Goal: Communication & Community: Answer question/provide support

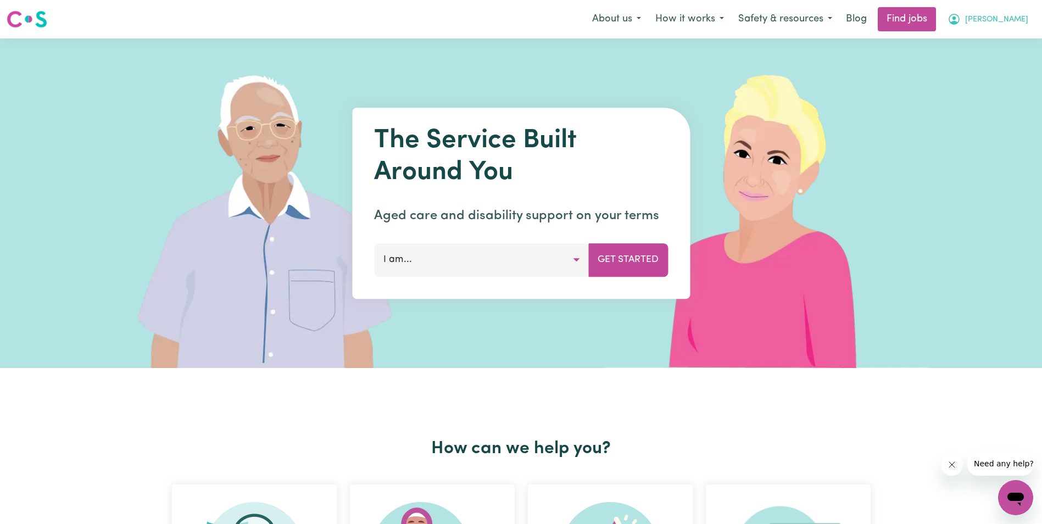
click at [1013, 21] on span "[PERSON_NAME]" at bounding box center [996, 20] width 63 height 12
click at [996, 38] on link "My Account" at bounding box center [991, 42] width 87 height 21
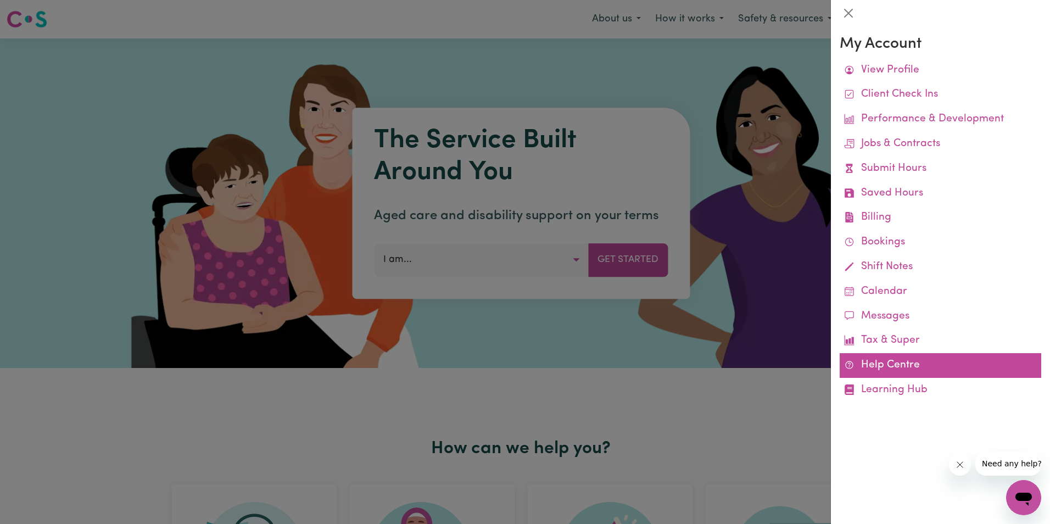
click at [909, 361] on link "Help Centre" at bounding box center [941, 365] width 202 height 25
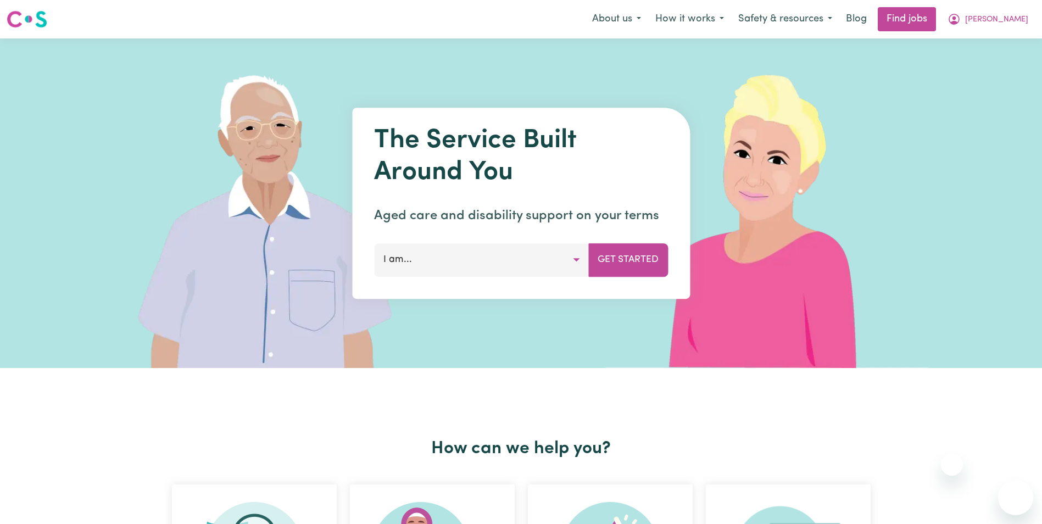
click at [1024, 23] on span "[PERSON_NAME]" at bounding box center [996, 20] width 63 height 12
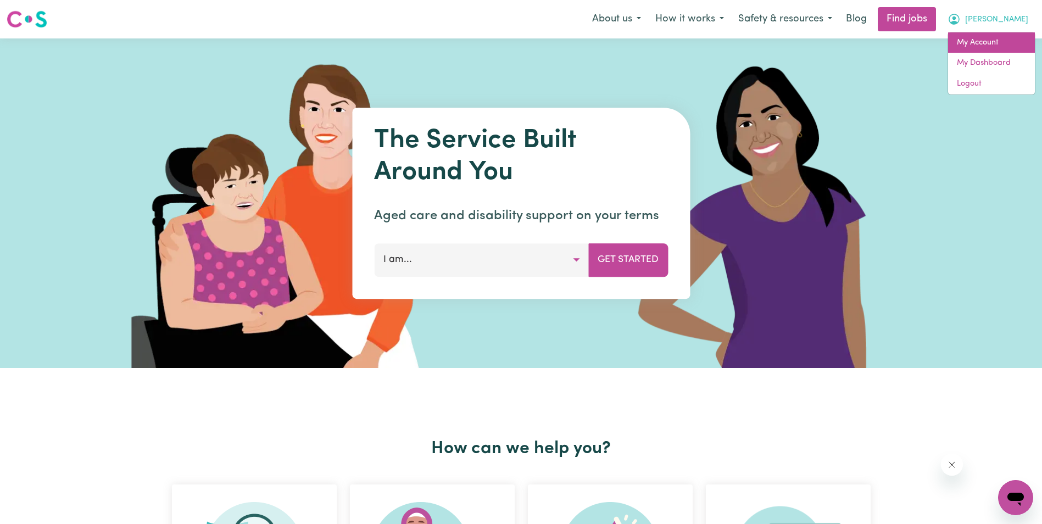
click at [982, 42] on link "My Account" at bounding box center [991, 42] width 87 height 21
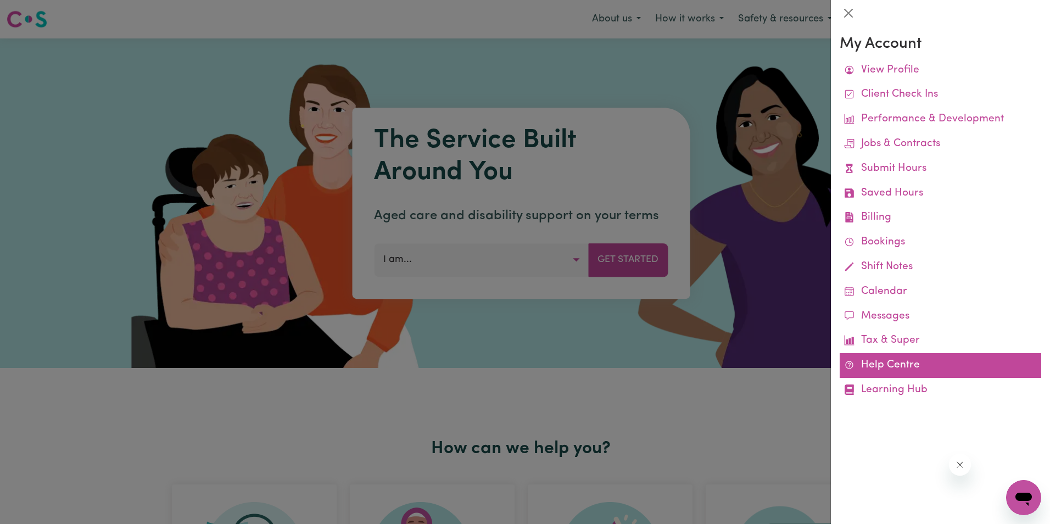
click at [917, 354] on link "Help Centre" at bounding box center [941, 365] width 202 height 25
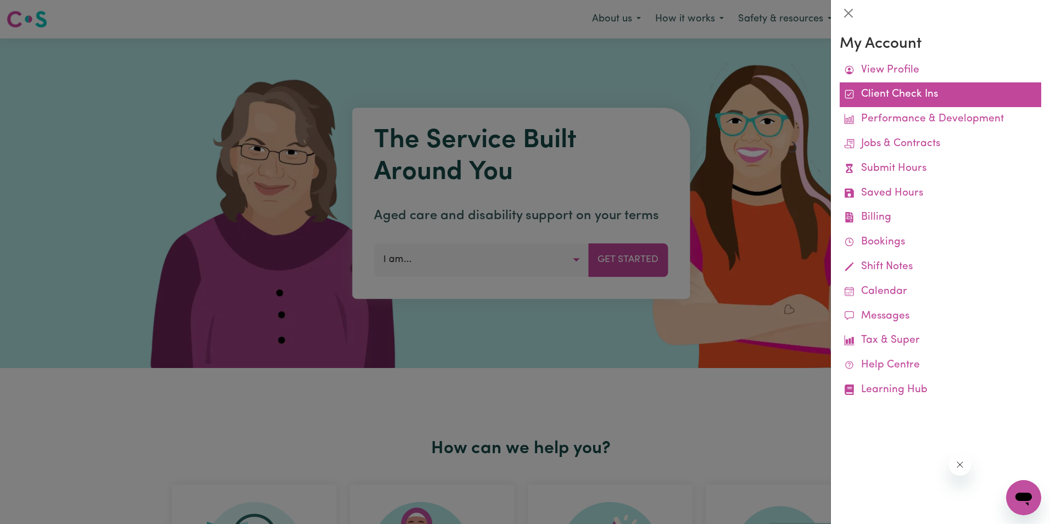
click at [909, 97] on link "Client Check Ins" at bounding box center [941, 94] width 202 height 25
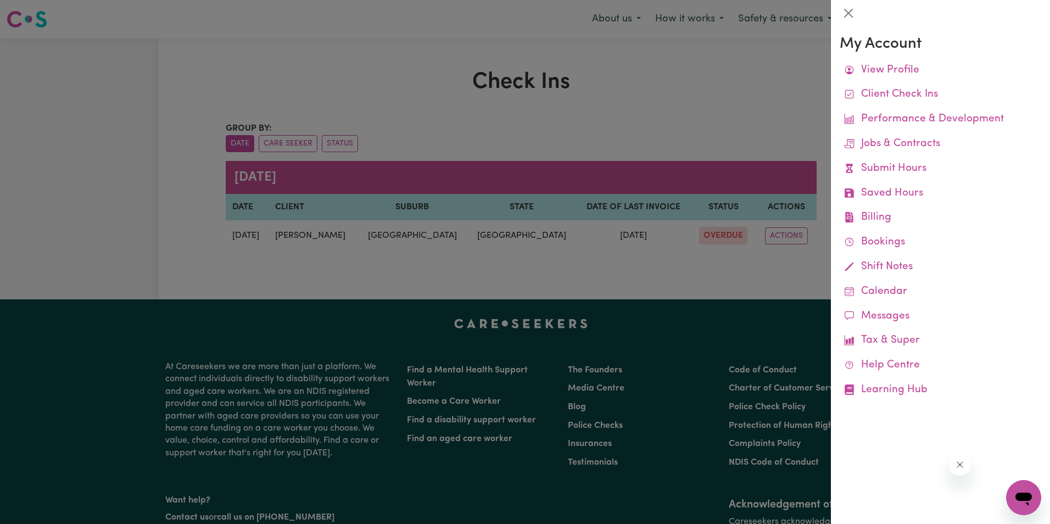
click at [713, 234] on div at bounding box center [525, 262] width 1050 height 524
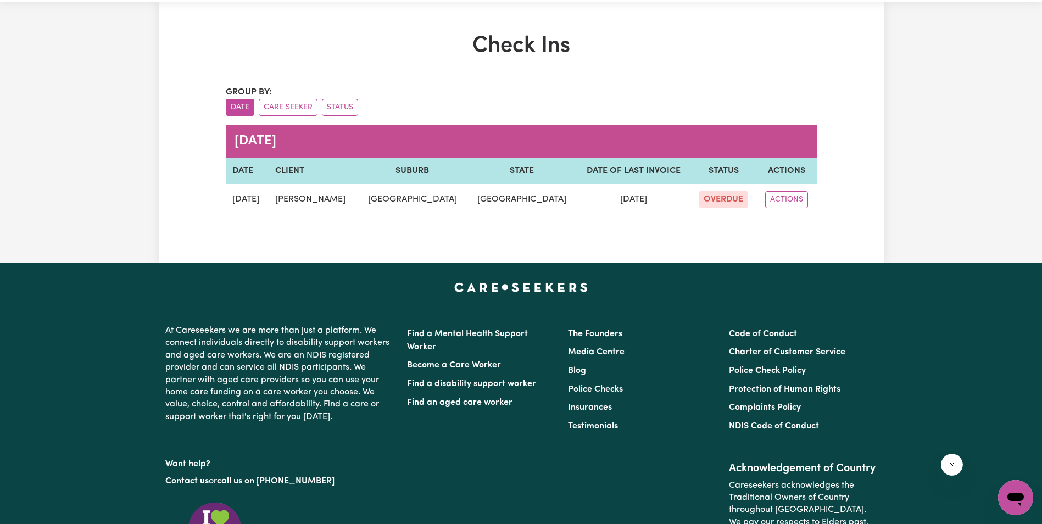
scroll to position [55, 0]
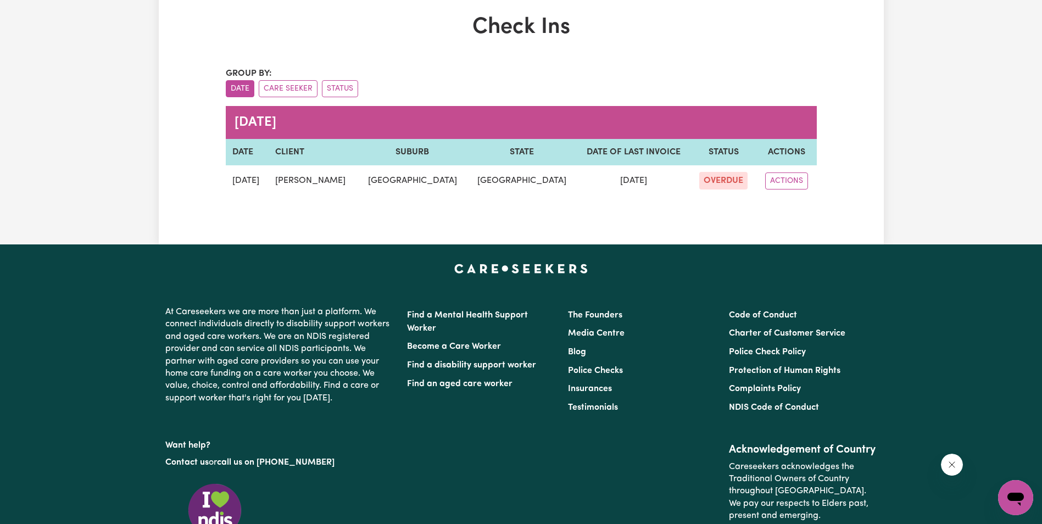
click at [278, 119] on caption "April 2025" at bounding box center [521, 122] width 591 height 33
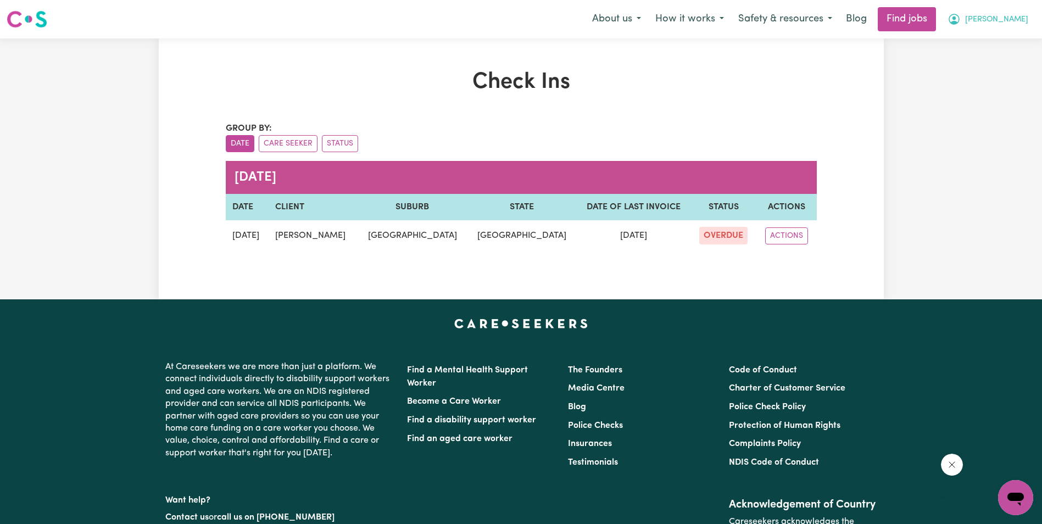
click at [1021, 17] on span "[PERSON_NAME]" at bounding box center [996, 20] width 63 height 12
click at [991, 39] on link "My Account" at bounding box center [991, 42] width 87 height 21
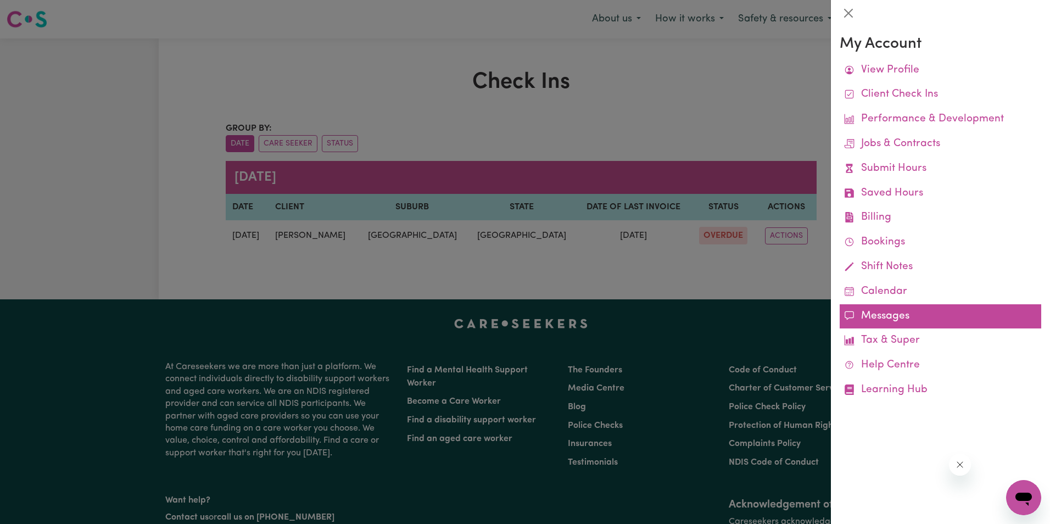
click at [900, 312] on link "Messages" at bounding box center [941, 316] width 202 height 25
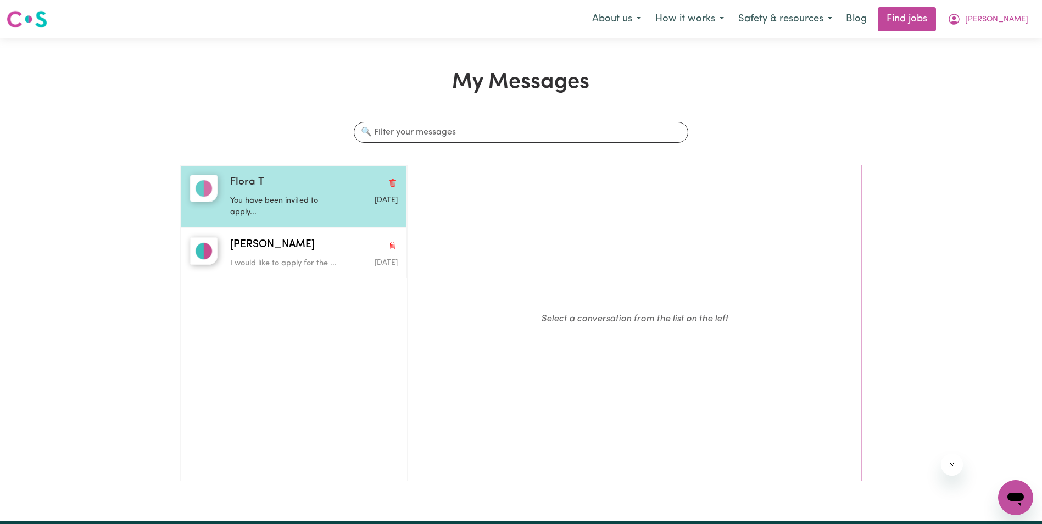
click at [255, 198] on p "You have been invited to apply..." at bounding box center [285, 207] width 111 height 24
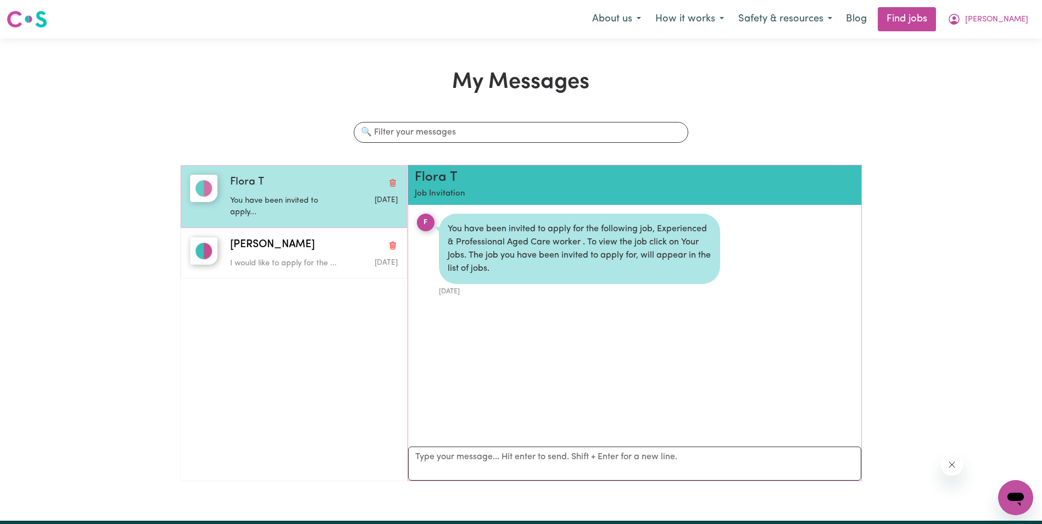
scroll to position [7, 0]
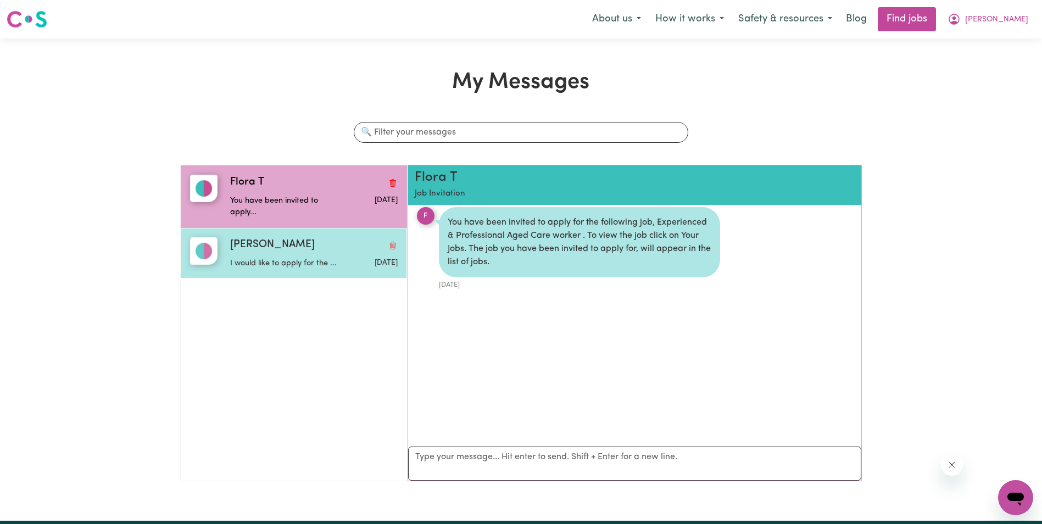
click at [262, 254] on div "I would like to apply for the ..." at bounding box center [285, 261] width 111 height 16
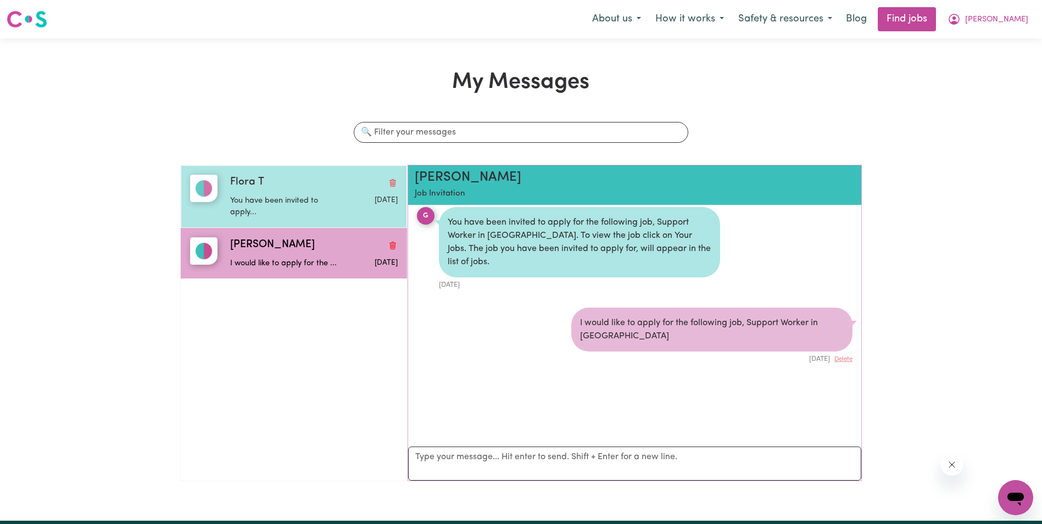
click at [280, 204] on p "You have been invited to apply..." at bounding box center [285, 207] width 111 height 24
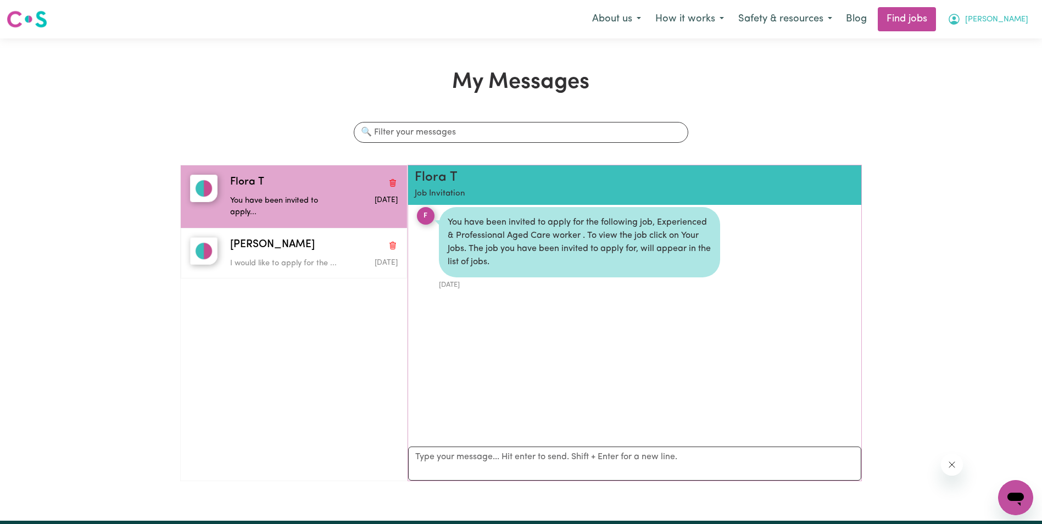
click at [1031, 12] on button "[PERSON_NAME]" at bounding box center [987, 19] width 95 height 23
click at [992, 46] on link "My Account" at bounding box center [991, 42] width 87 height 21
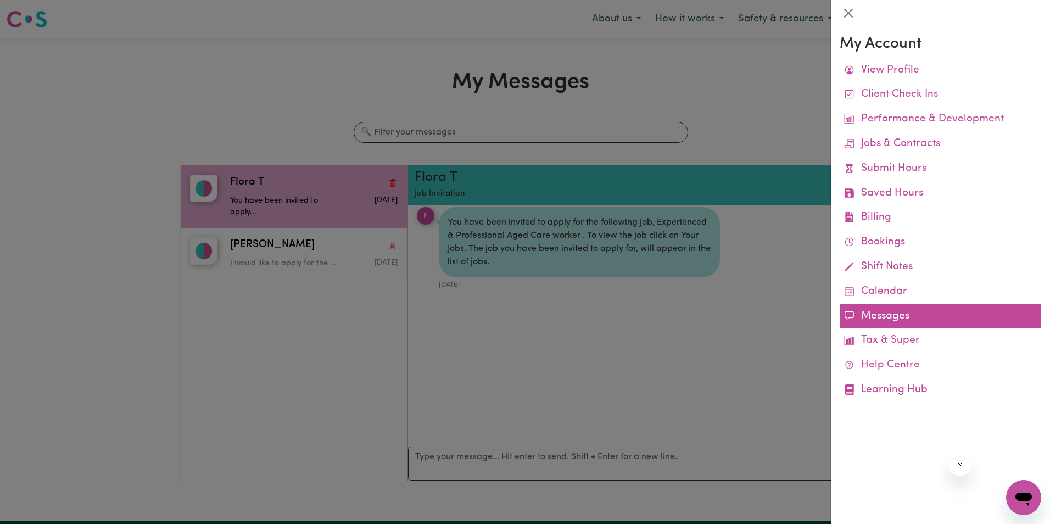
click at [891, 316] on link "Messages" at bounding box center [941, 316] width 202 height 25
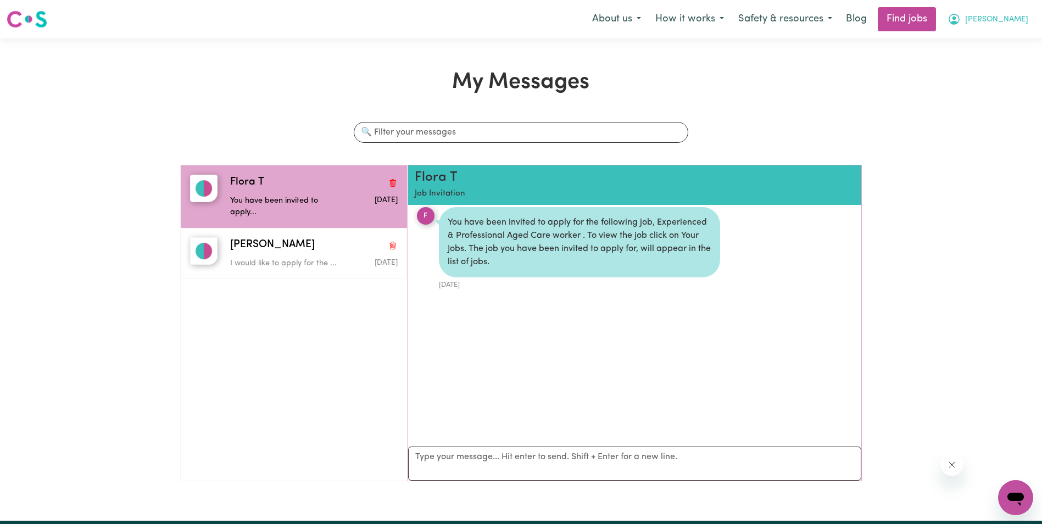
click at [1007, 18] on button "[PERSON_NAME]" at bounding box center [987, 19] width 95 height 23
click at [983, 41] on link "My Account" at bounding box center [991, 42] width 87 height 21
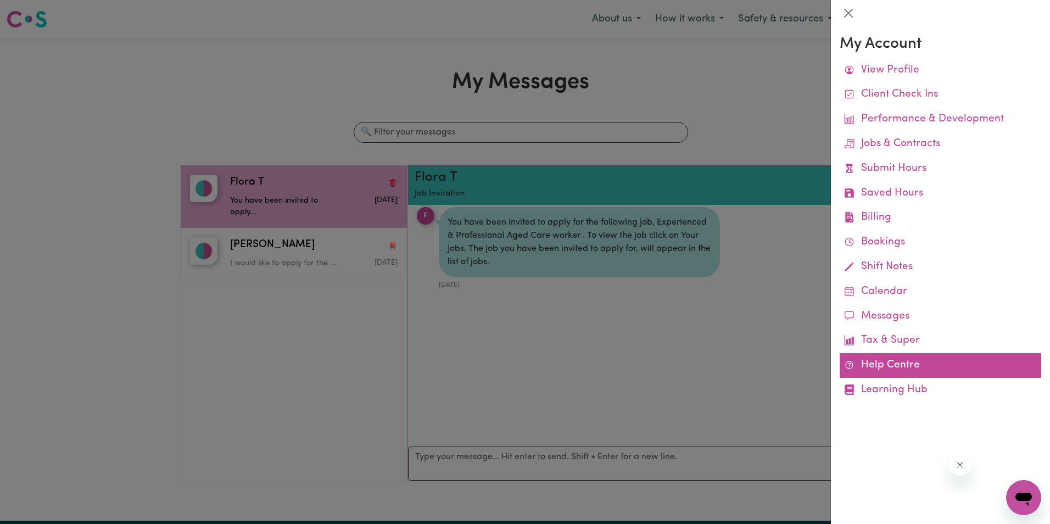
click at [918, 370] on link "Help Centre" at bounding box center [941, 365] width 202 height 25
click at [924, 366] on link "Help Centre" at bounding box center [941, 365] width 202 height 25
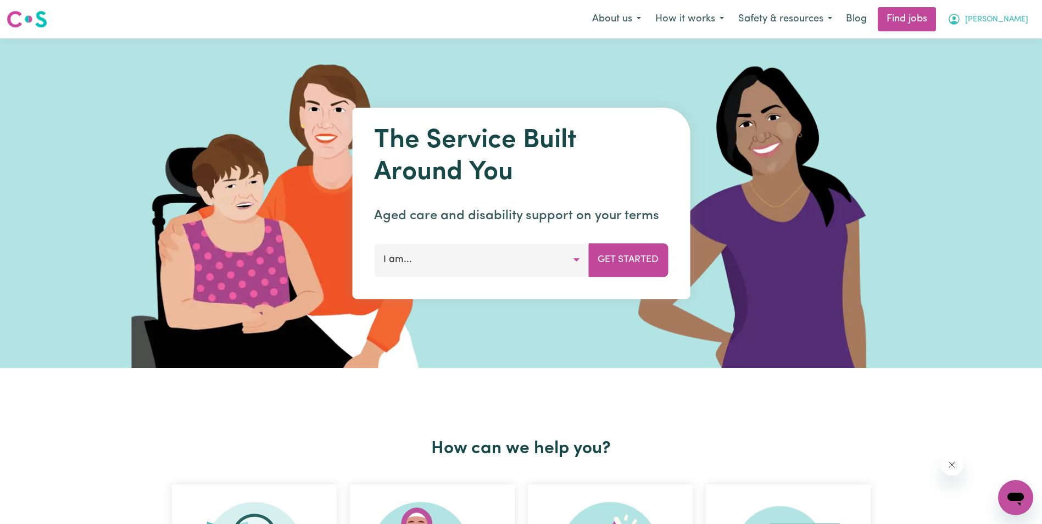
click at [1011, 17] on span "[PERSON_NAME]" at bounding box center [996, 20] width 63 height 12
click at [993, 42] on link "My Account" at bounding box center [991, 42] width 87 height 21
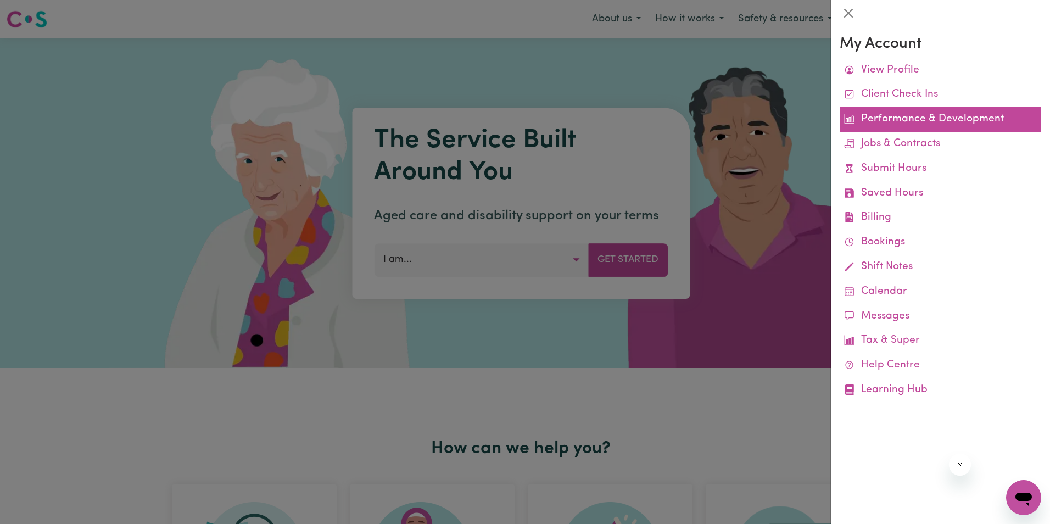
click at [967, 119] on link "Performance & Development" at bounding box center [941, 119] width 202 height 25
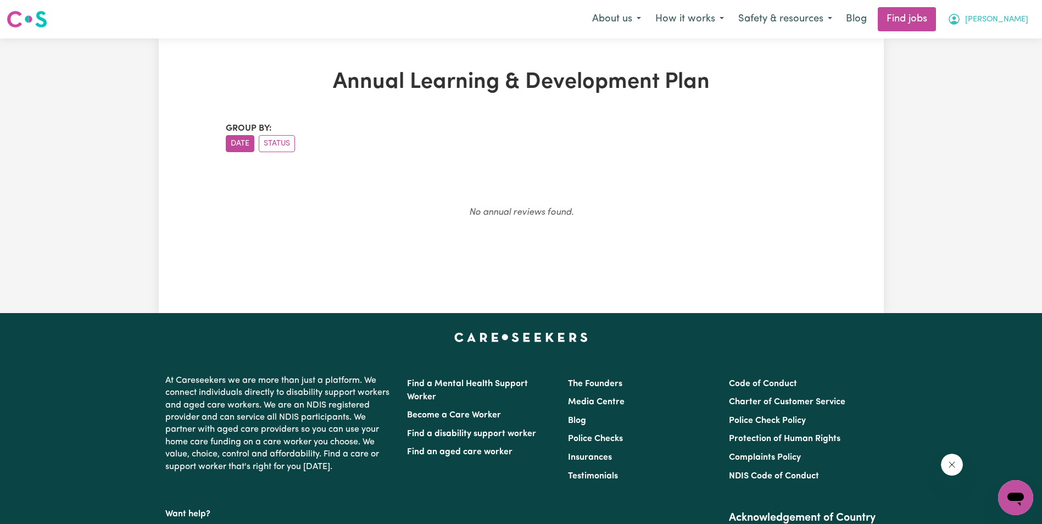
click at [1010, 16] on span "[PERSON_NAME]" at bounding box center [996, 20] width 63 height 12
click at [993, 45] on link "My Account" at bounding box center [991, 42] width 87 height 21
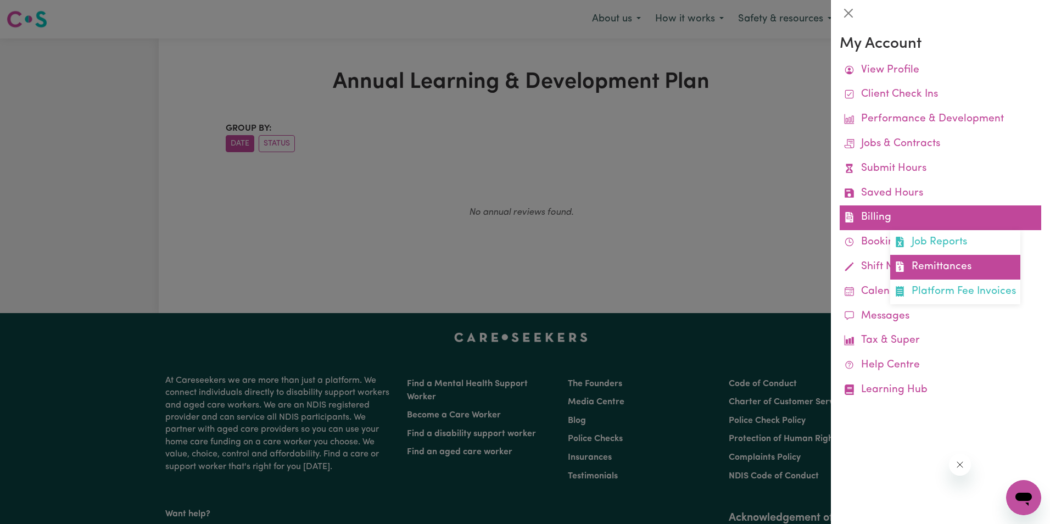
click at [938, 263] on link "Remittances" at bounding box center [955, 267] width 130 height 25
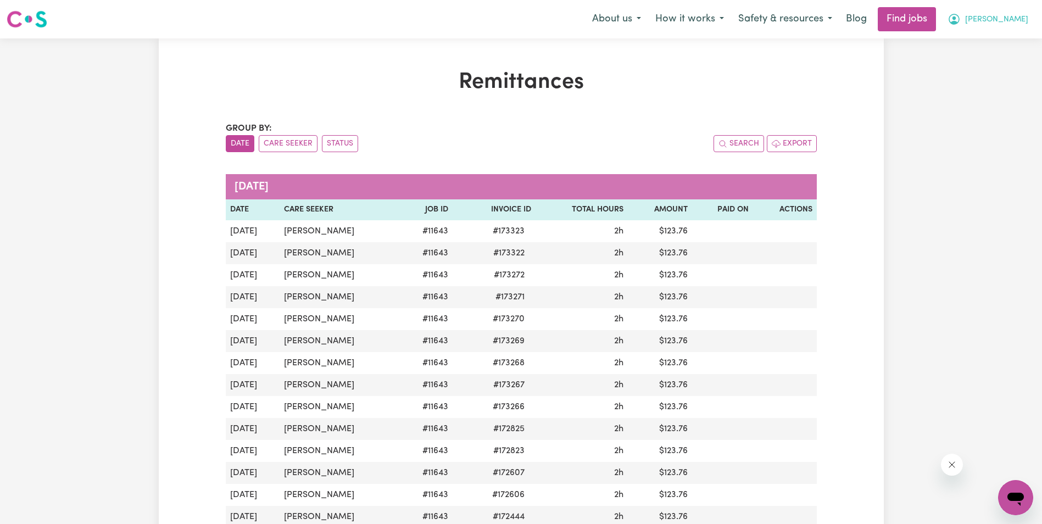
click at [1015, 19] on span "[PERSON_NAME]" at bounding box center [996, 20] width 63 height 12
click at [975, 42] on link "My Account" at bounding box center [991, 42] width 87 height 21
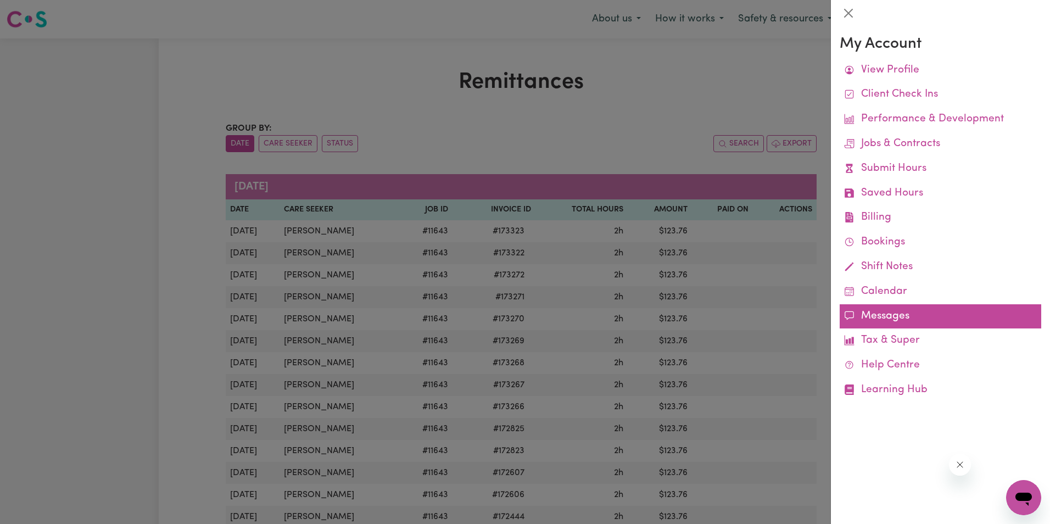
click at [897, 319] on link "Messages" at bounding box center [941, 316] width 202 height 25
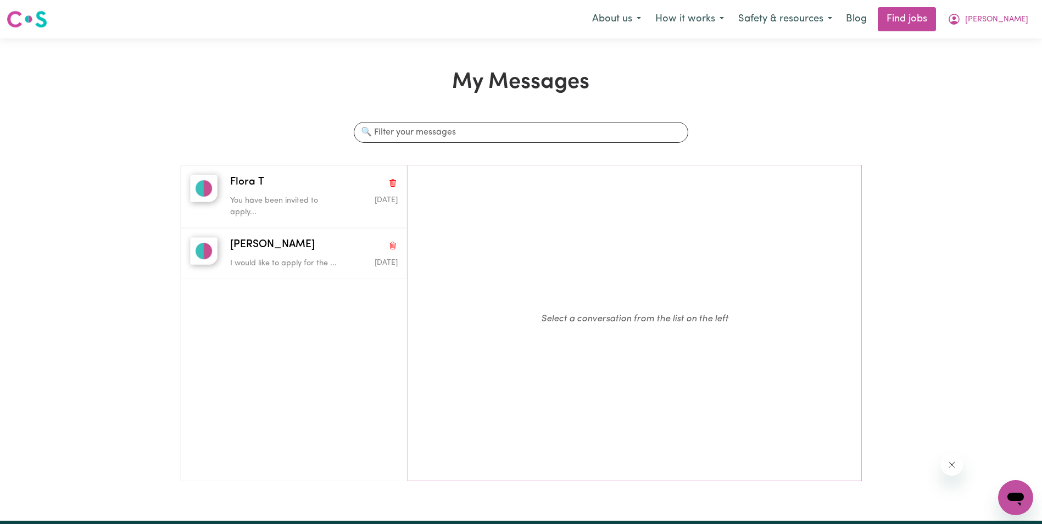
scroll to position [55, 0]
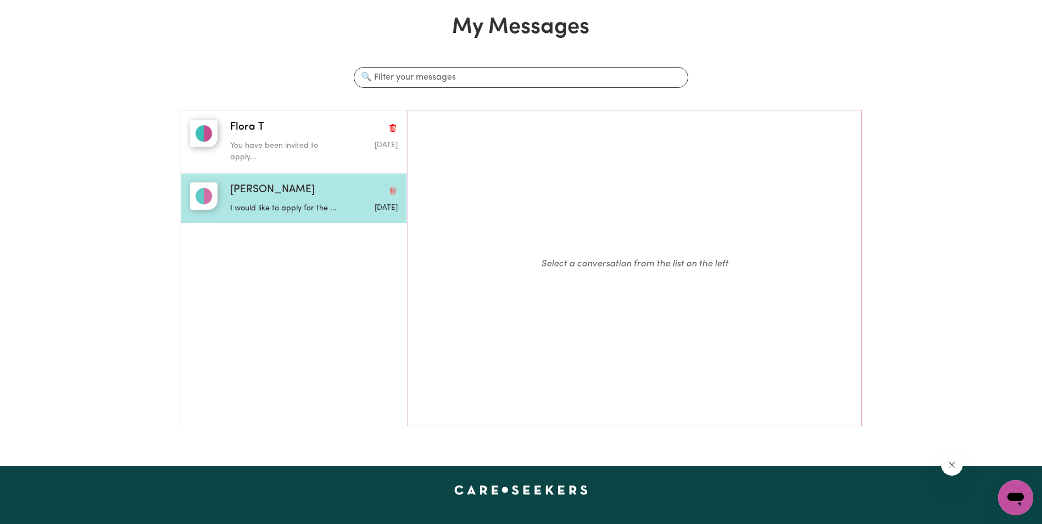
click at [265, 187] on span "Gertrude E" at bounding box center [272, 190] width 85 height 16
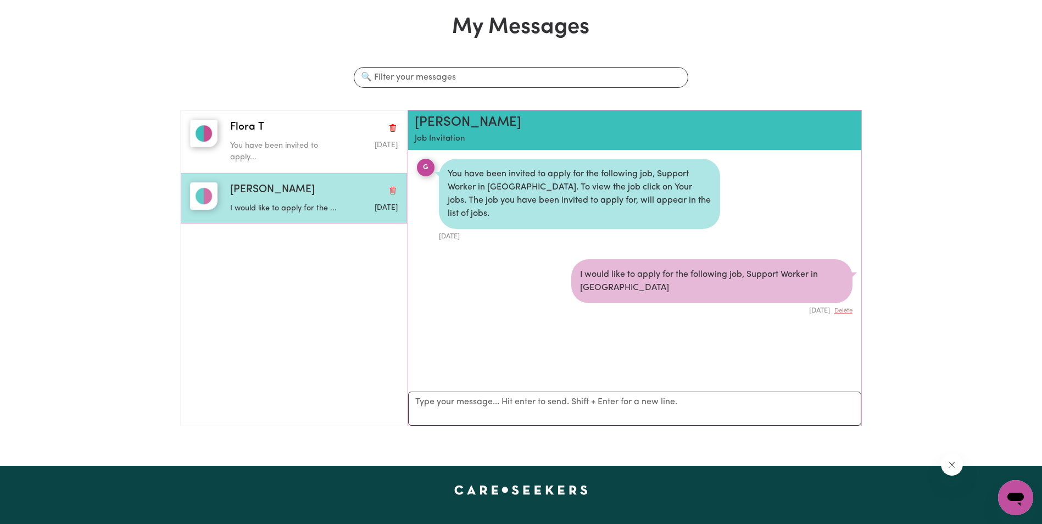
scroll to position [7, 0]
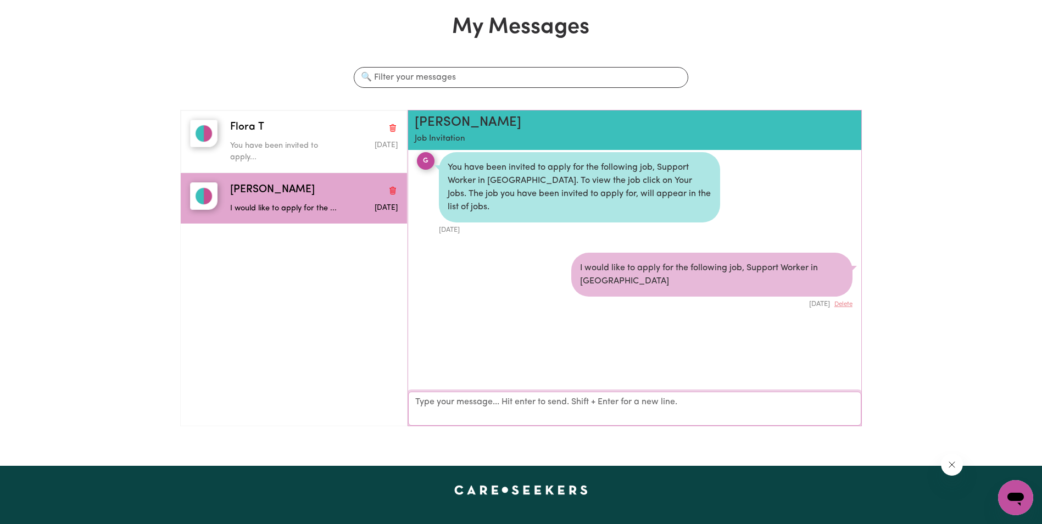
click at [483, 413] on textarea "Your reply" at bounding box center [634, 409] width 453 height 34
type textarea "I called for outstanding invoices. Aya answered and said the Account manager wi…"
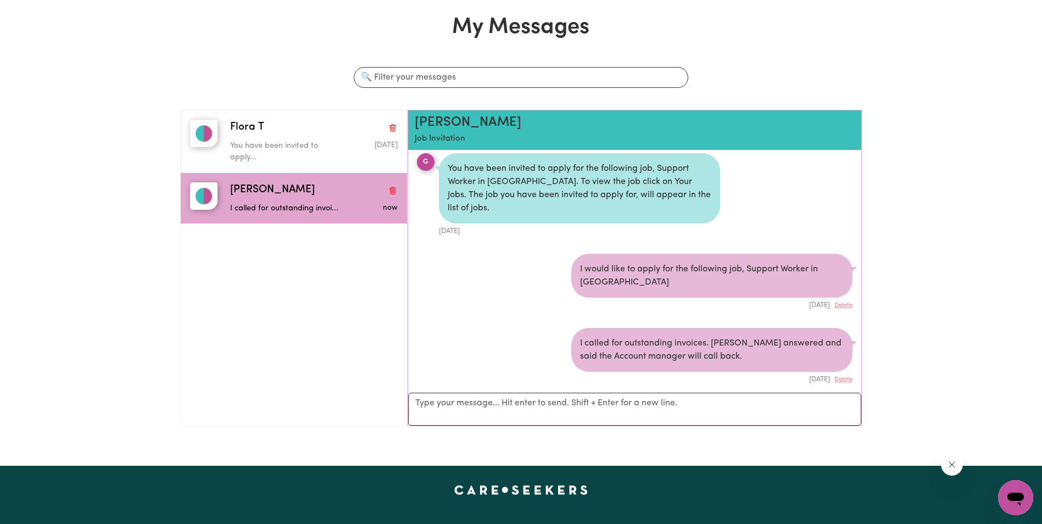
scroll to position [435, 0]
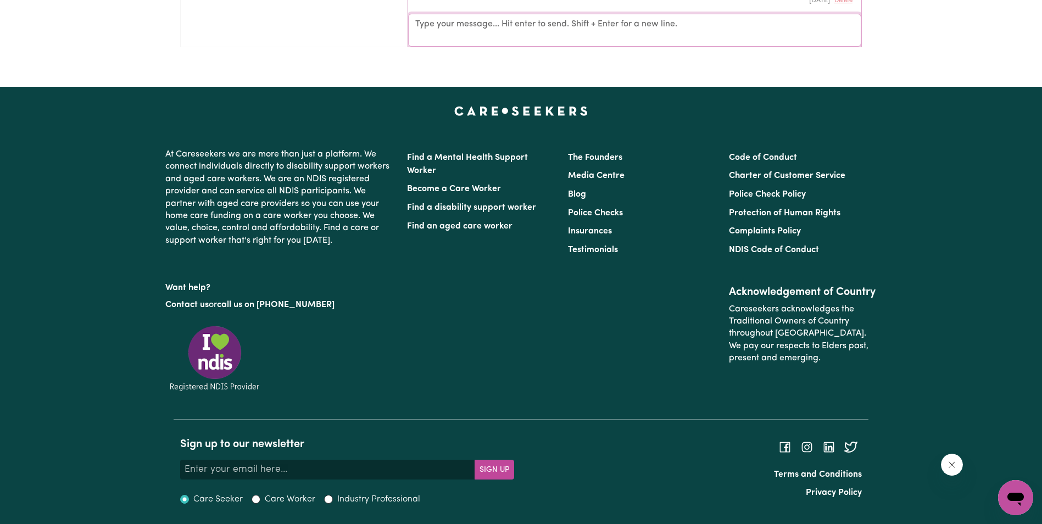
click at [501, 36] on textarea "Your reply" at bounding box center [634, 30] width 453 height 33
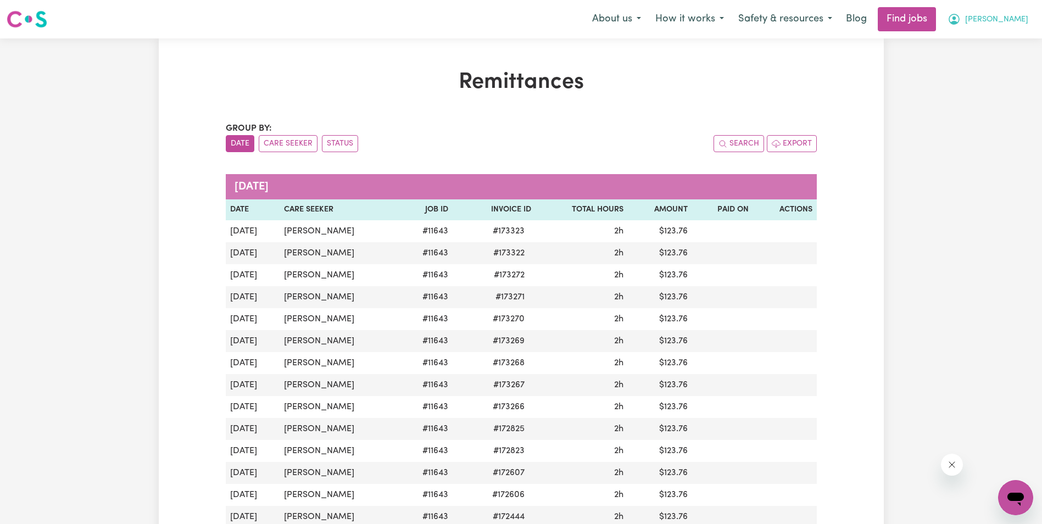
click at [1022, 20] on span "[PERSON_NAME]" at bounding box center [996, 20] width 63 height 12
click at [978, 40] on link "My Account" at bounding box center [991, 42] width 87 height 21
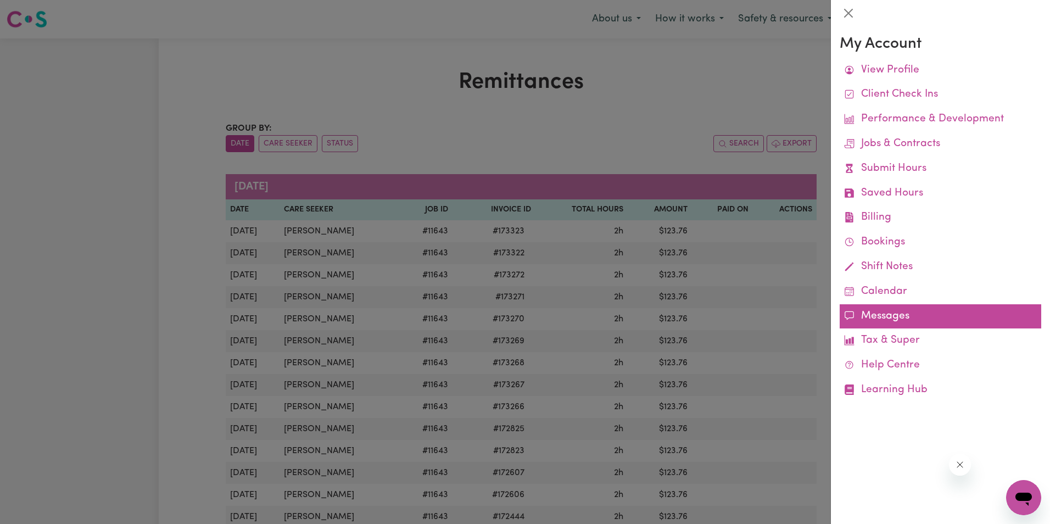
click at [877, 321] on link "Messages" at bounding box center [941, 316] width 202 height 25
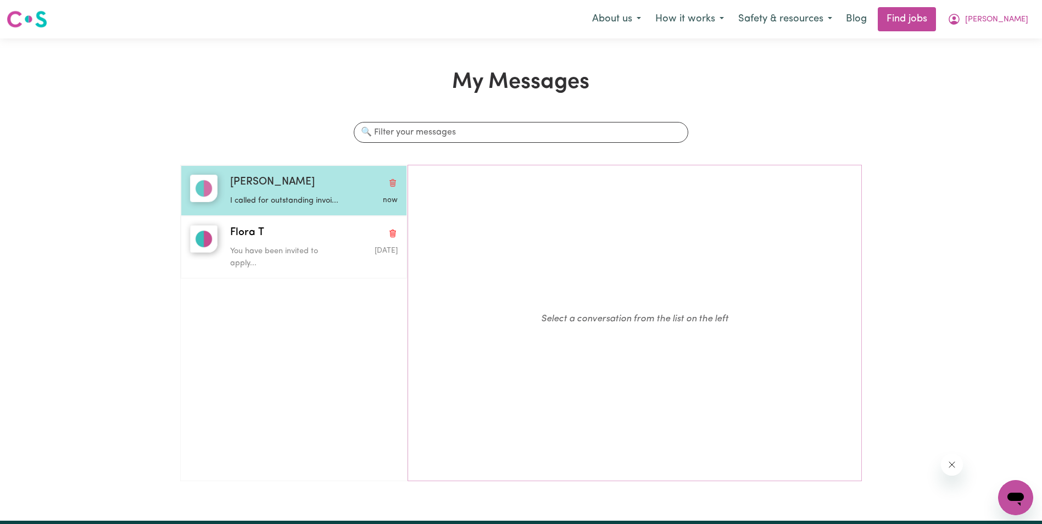
click at [255, 184] on span "Gertrude E" at bounding box center [272, 183] width 85 height 16
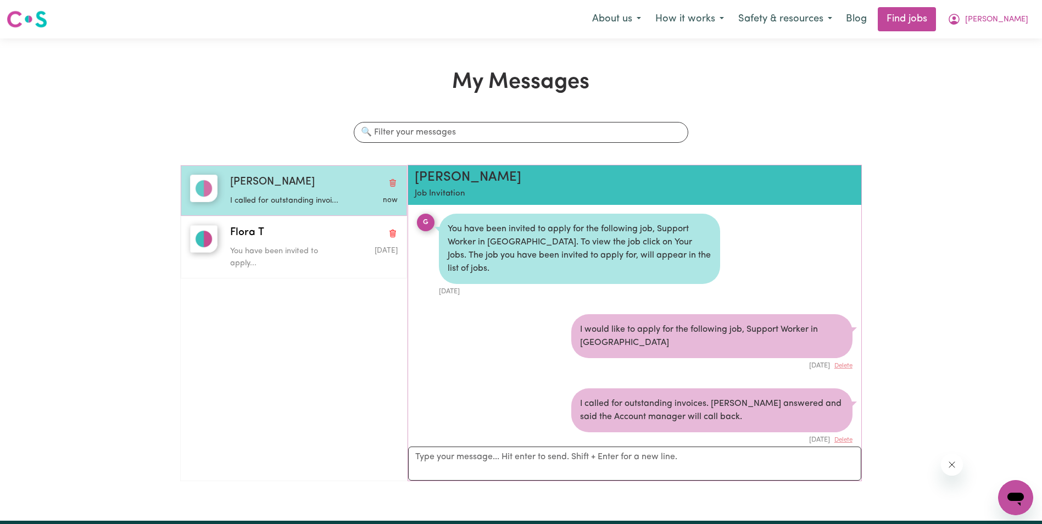
scroll to position [7, 0]
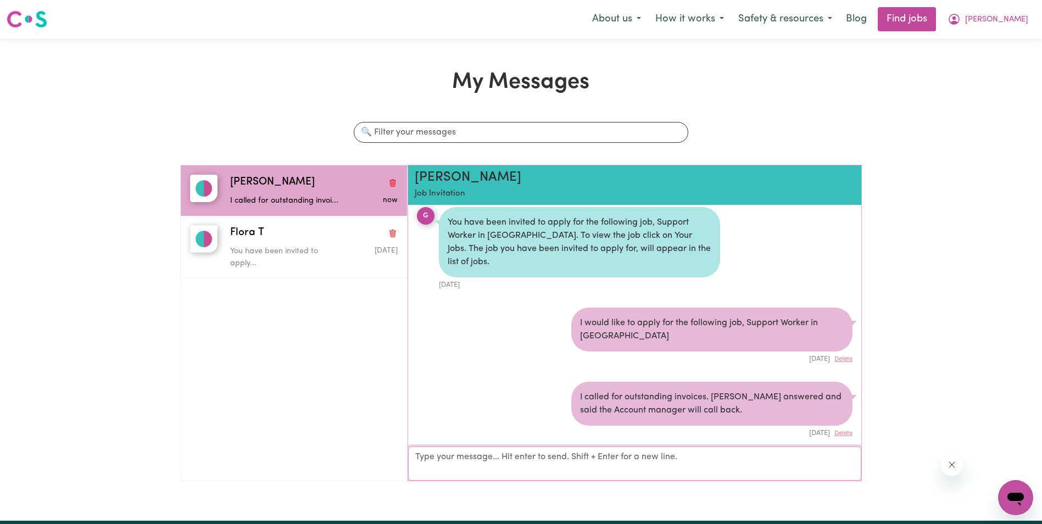
click at [478, 463] on textarea "Your reply" at bounding box center [634, 463] width 453 height 34
click at [518, 461] on textarea "Nothing happen today" at bounding box center [634, 464] width 453 height 33
type textarea "Nothing happen today, no phone call back. I called Monday 22,9, someone must ha…"
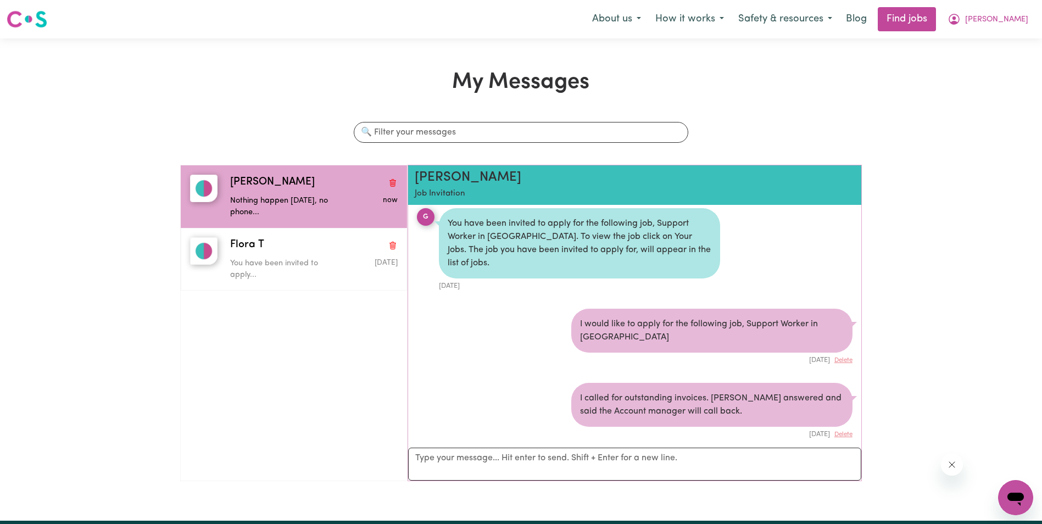
scroll to position [76, 0]
